Goal: Transaction & Acquisition: Purchase product/service

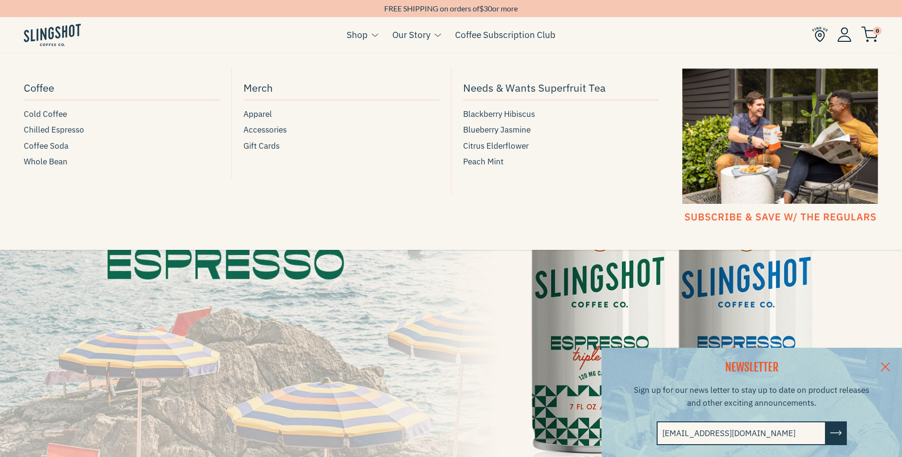
click at [373, 39] on button at bounding box center [372, 35] width 10 height 12
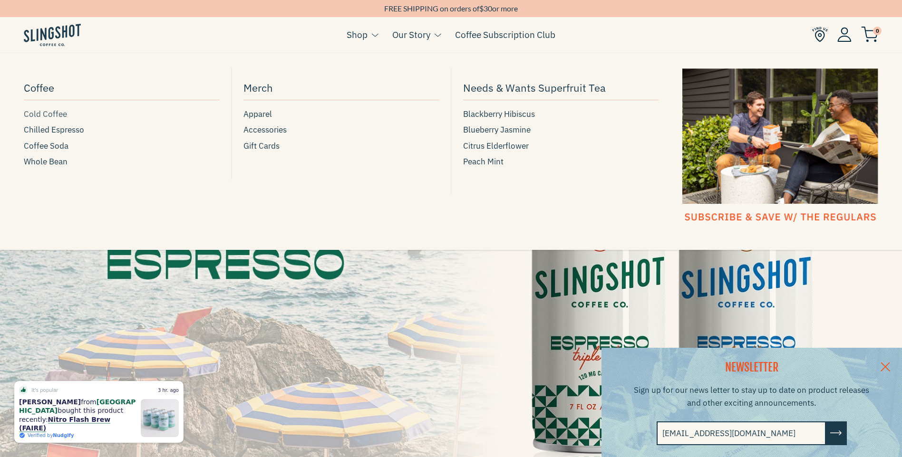
click at [60, 115] on span "Cold Coffee" at bounding box center [45, 114] width 43 height 13
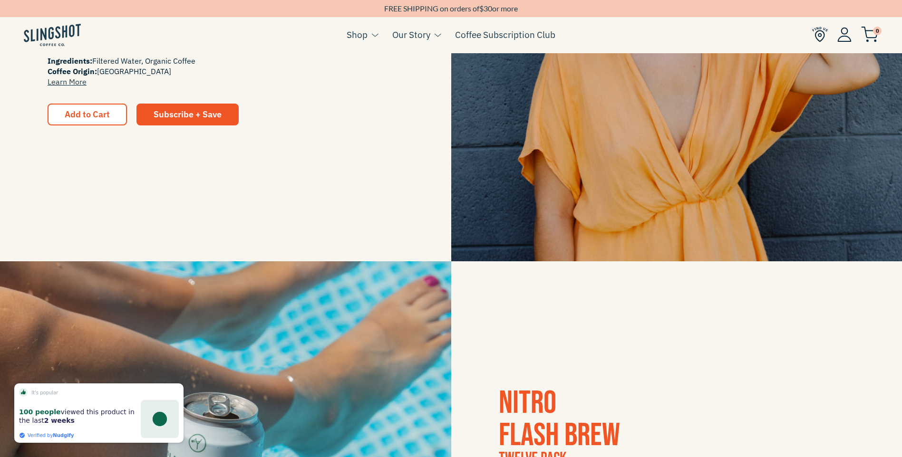
scroll to position [285, 0]
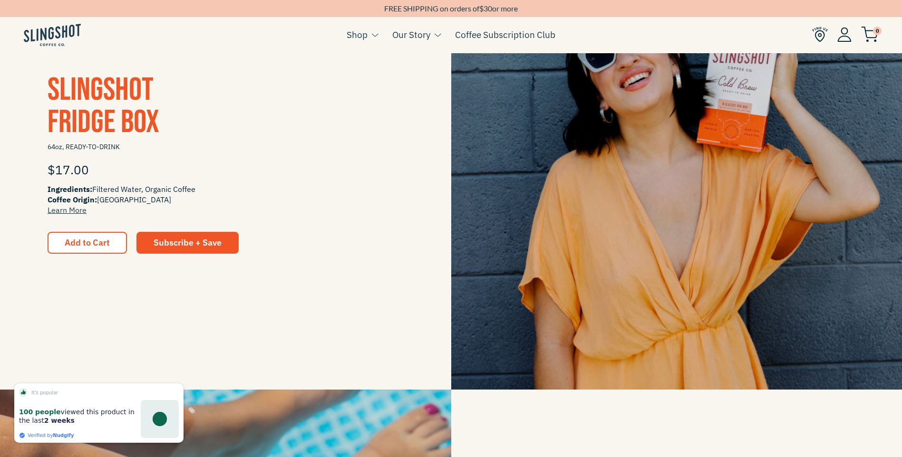
click at [92, 248] on button "Add to Cart" at bounding box center [87, 243] width 79 height 22
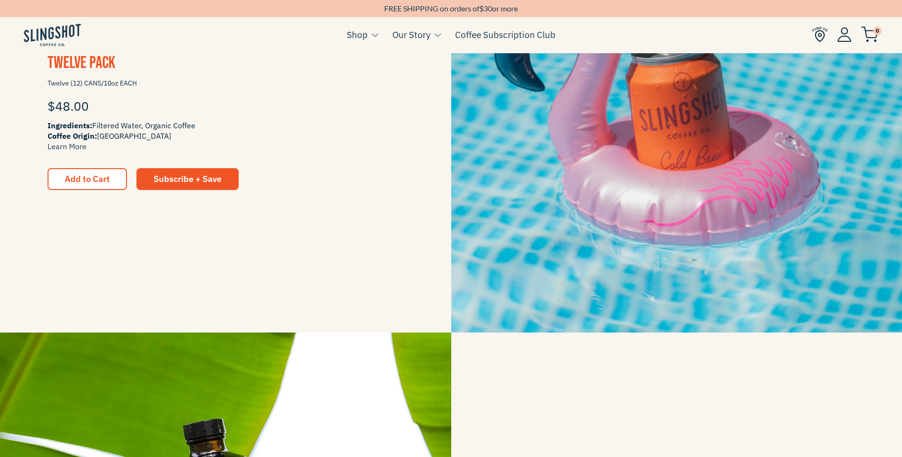
scroll to position [1141, 0]
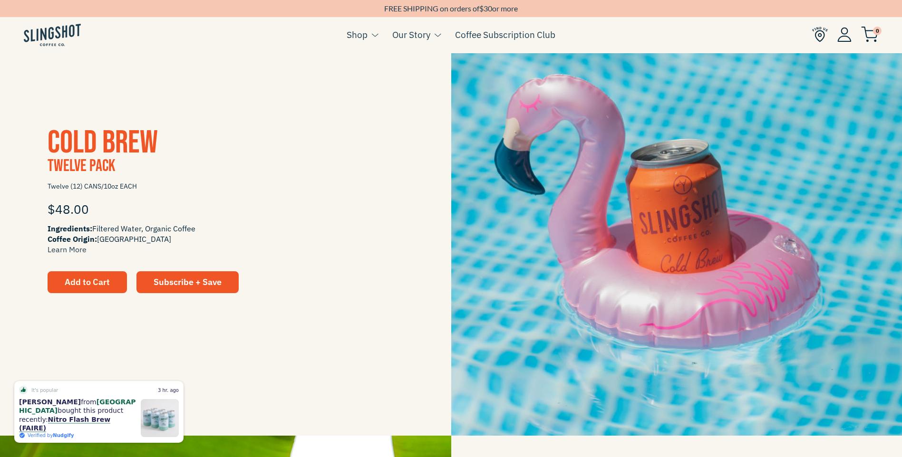
click at [84, 279] on span "Add to Cart" at bounding box center [87, 282] width 45 height 11
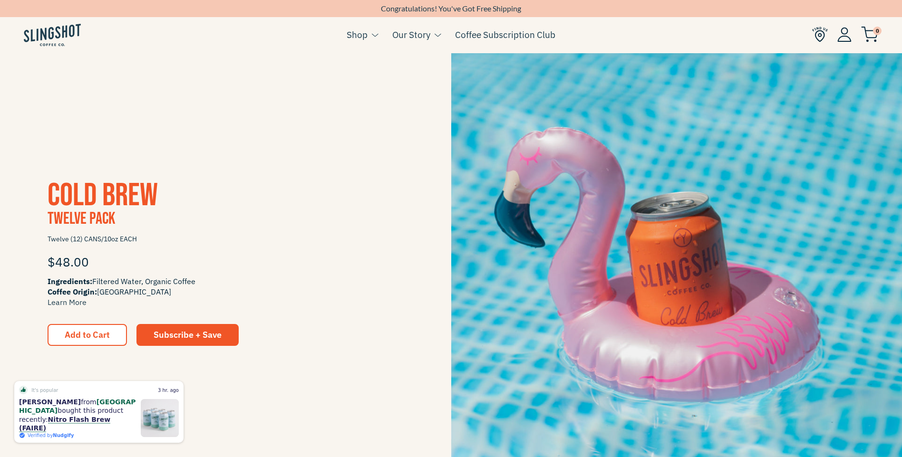
scroll to position [998, 0]
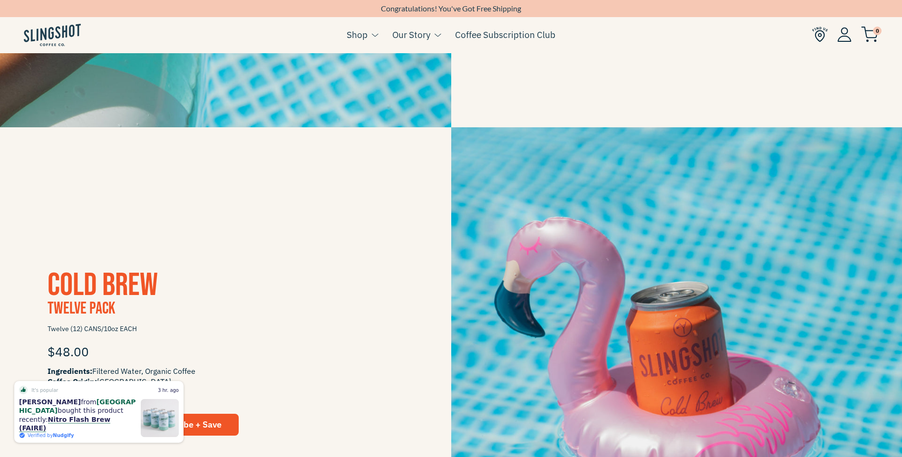
click at [876, 30] on span "0" at bounding box center [877, 31] width 9 height 9
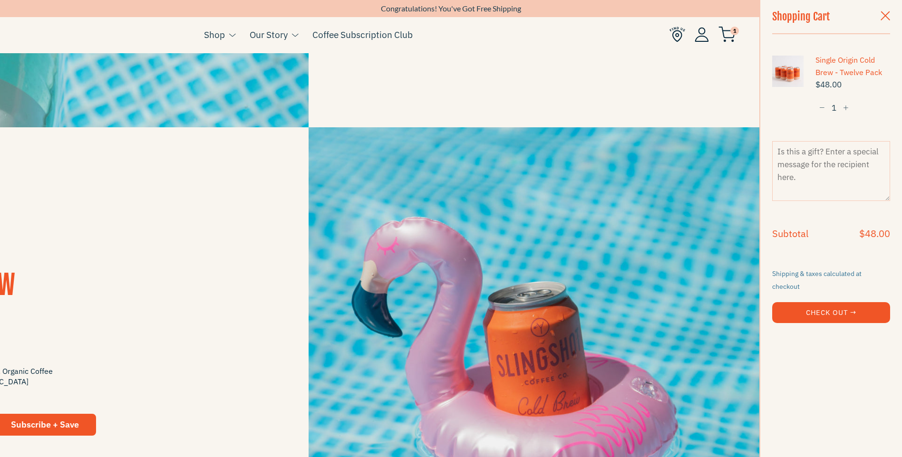
click at [845, 305] on button "Check Out →" at bounding box center [831, 312] width 118 height 21
